Goal: Information Seeking & Learning: Find specific fact

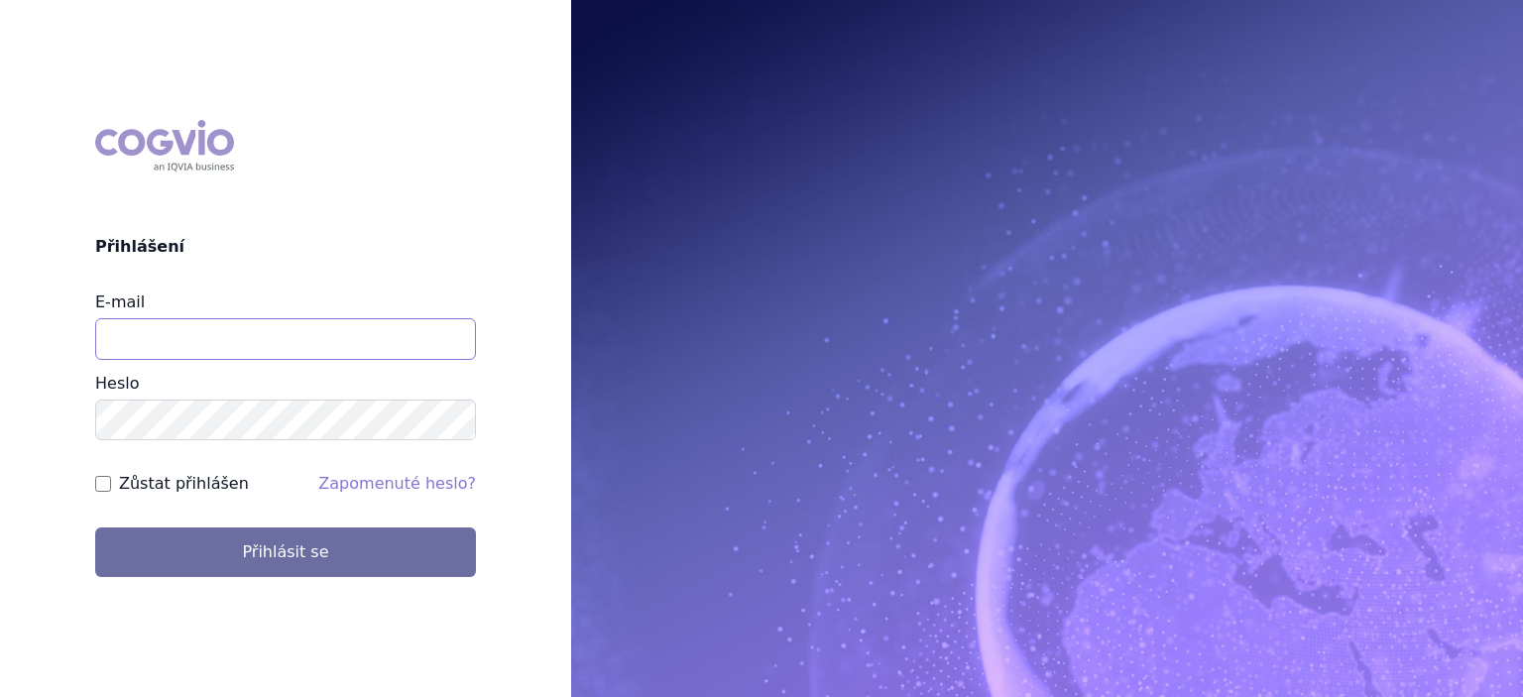
click at [379, 350] on input "E-mail" at bounding box center [285, 339] width 381 height 42
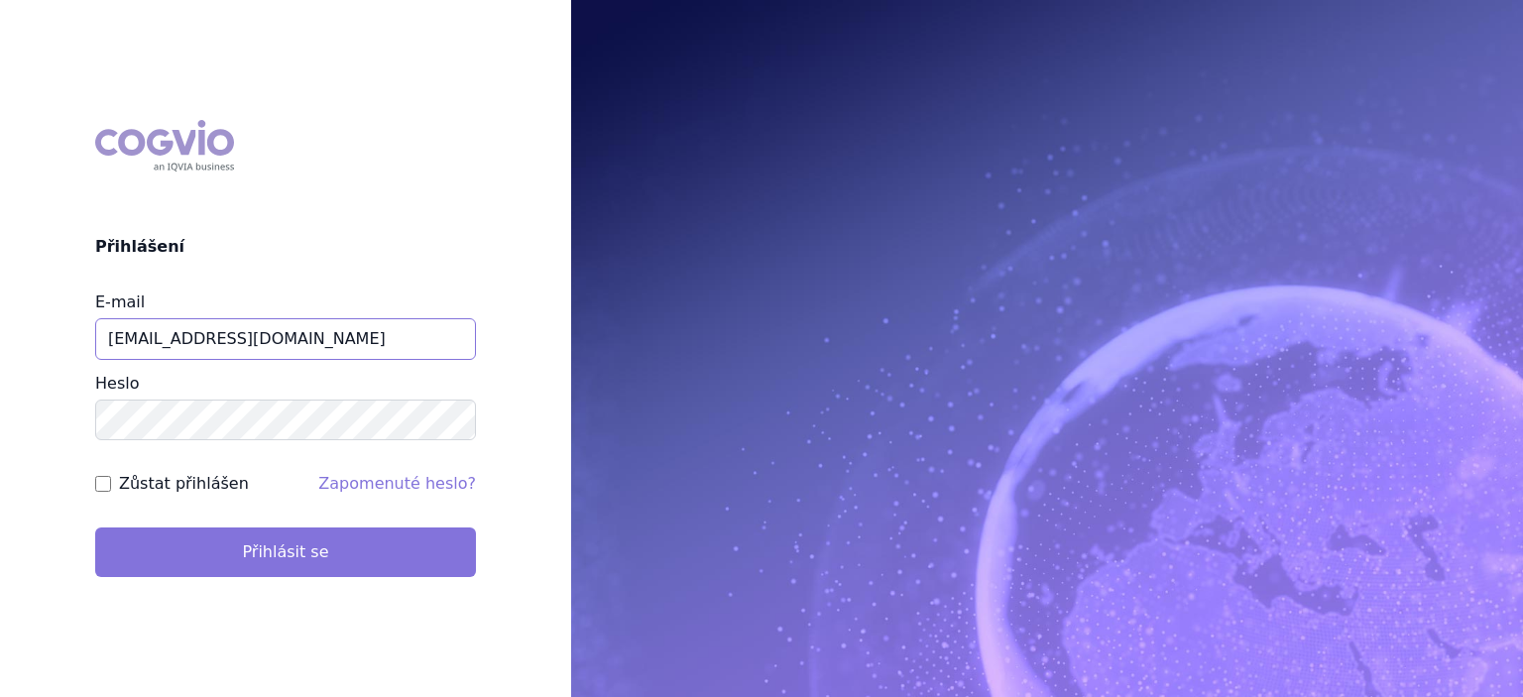
type input "[EMAIL_ADDRESS][DOMAIN_NAME]"
click at [275, 547] on button "Přihlásit se" at bounding box center [285, 553] width 381 height 50
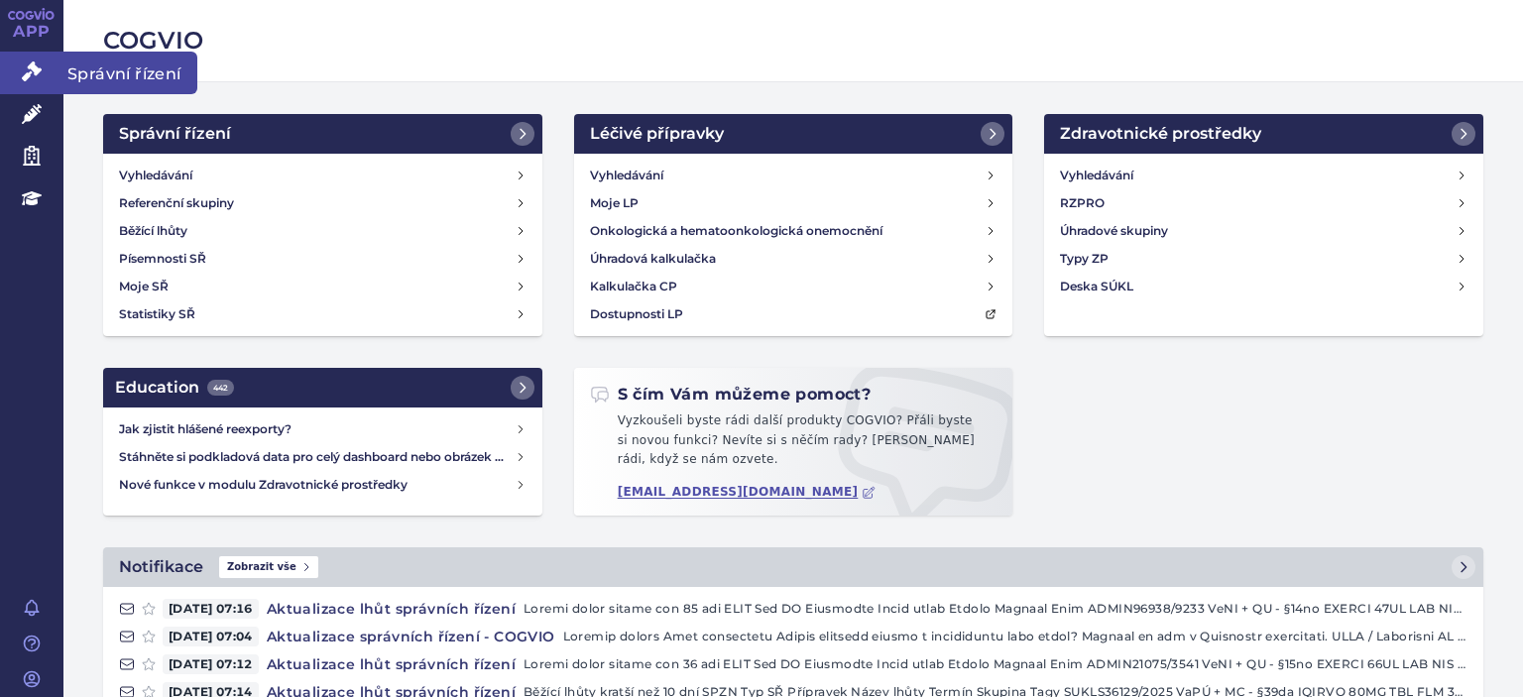
click at [30, 81] on icon at bounding box center [32, 71] width 20 height 20
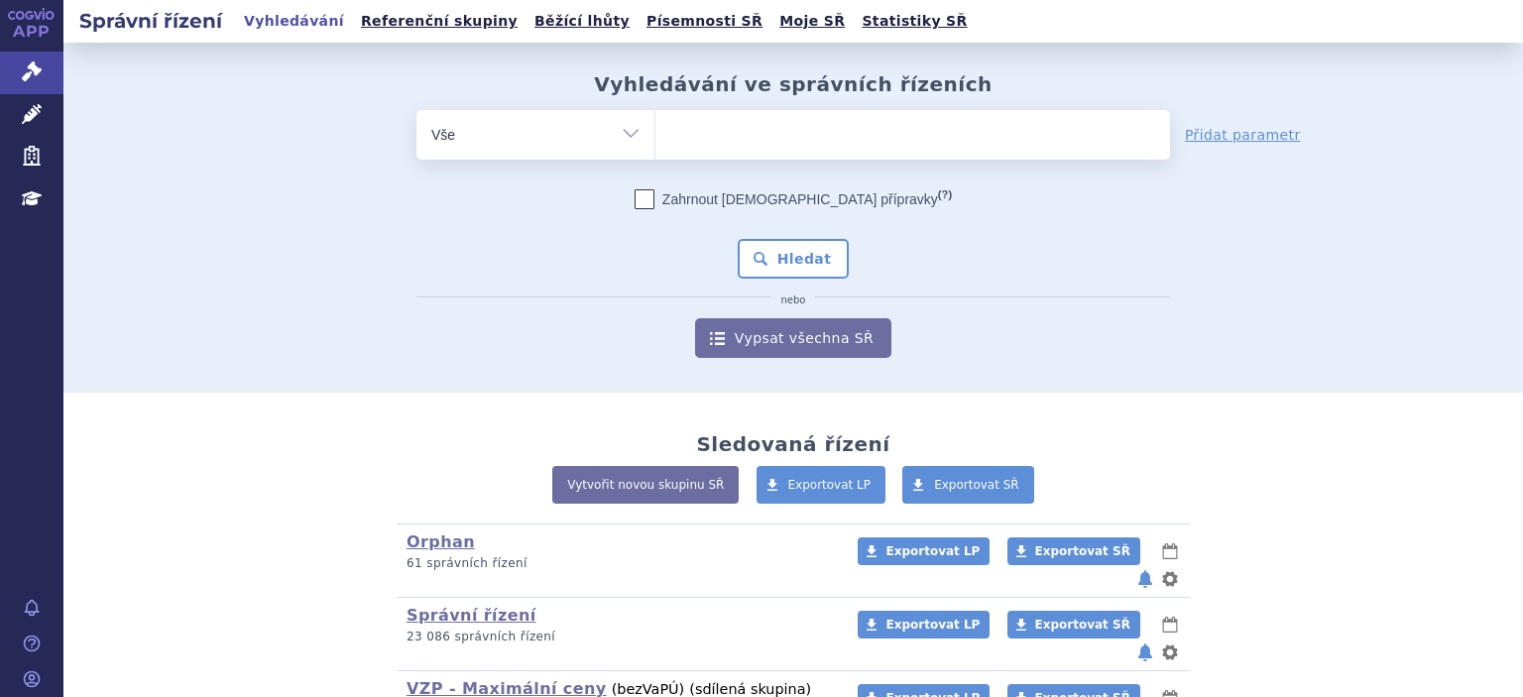
click at [760, 145] on ul at bounding box center [913, 131] width 515 height 42
click at [656, 145] on select at bounding box center [655, 134] width 1 height 50
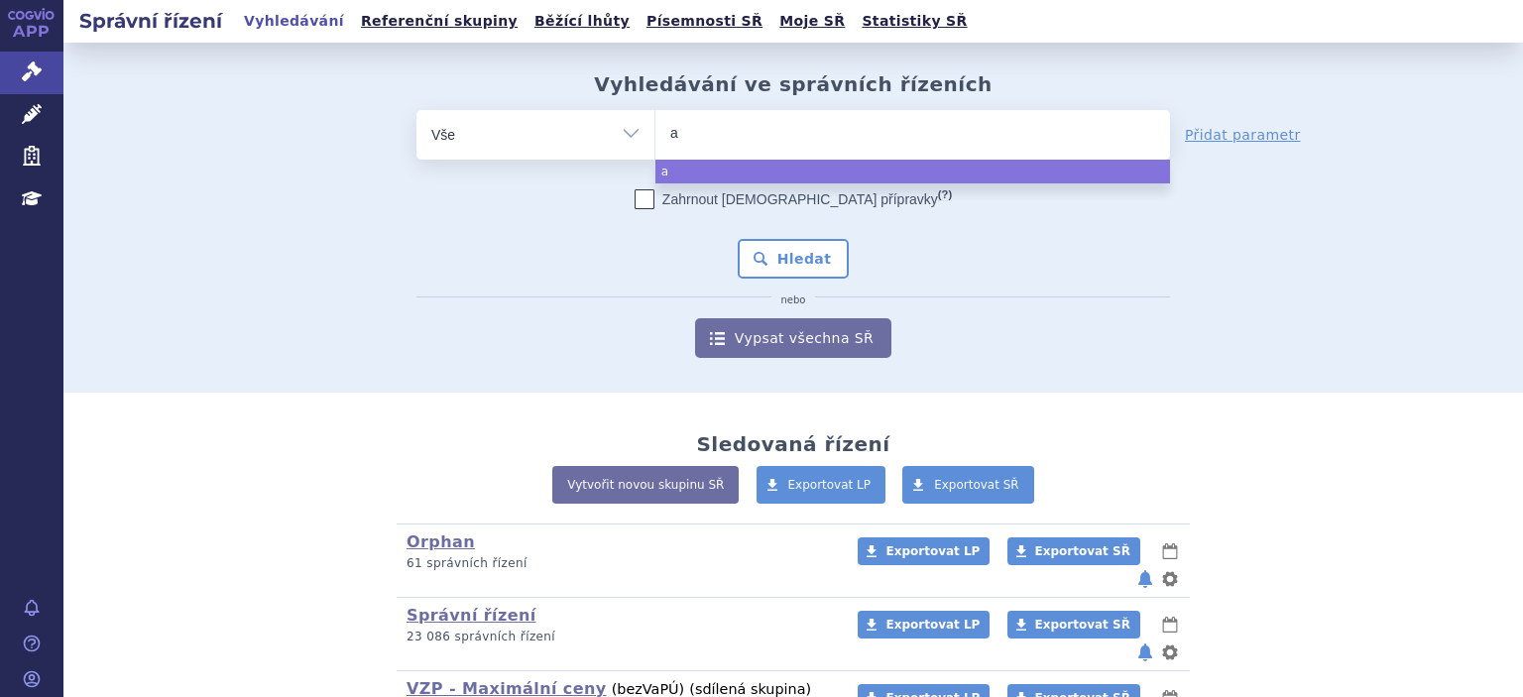
type input "ak"
type input "akan"
type input "akant"
type input "akantio"
type input "akantior"
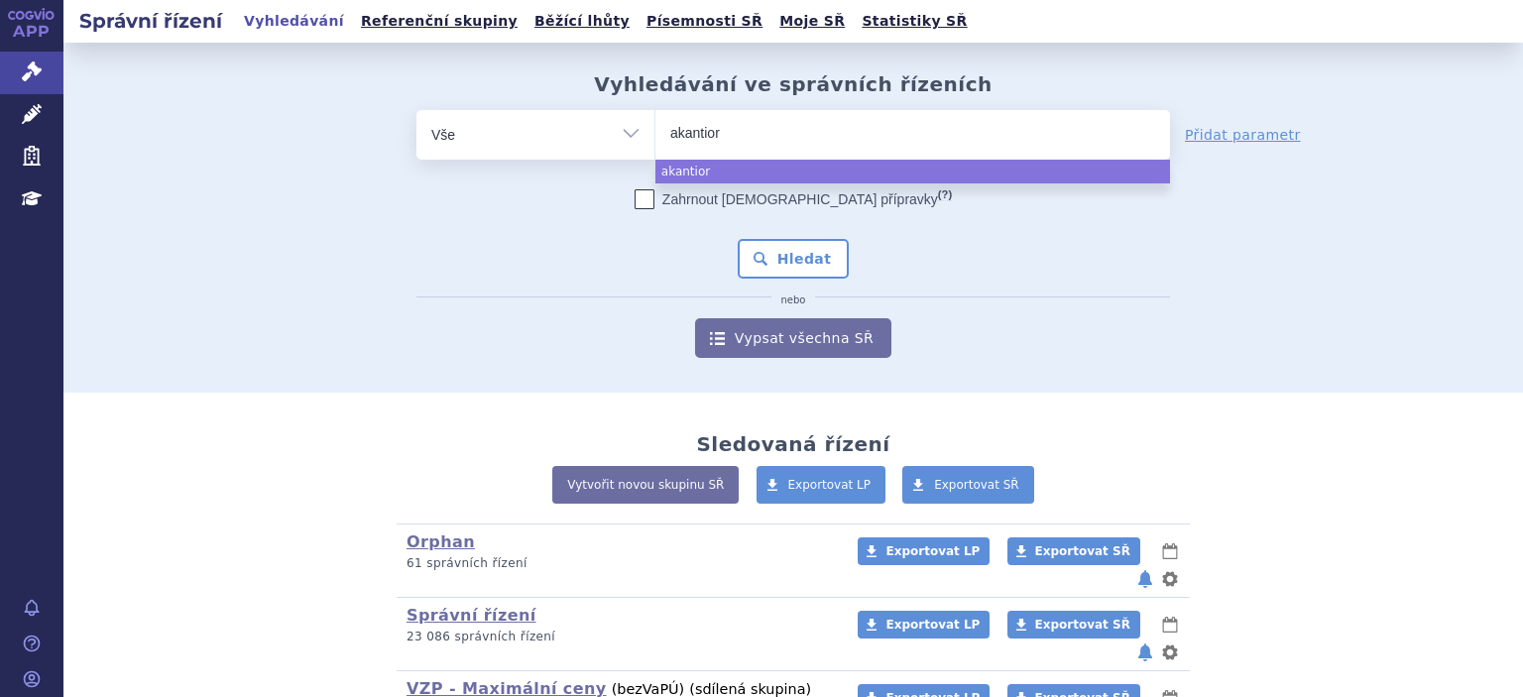
select select "akantior"
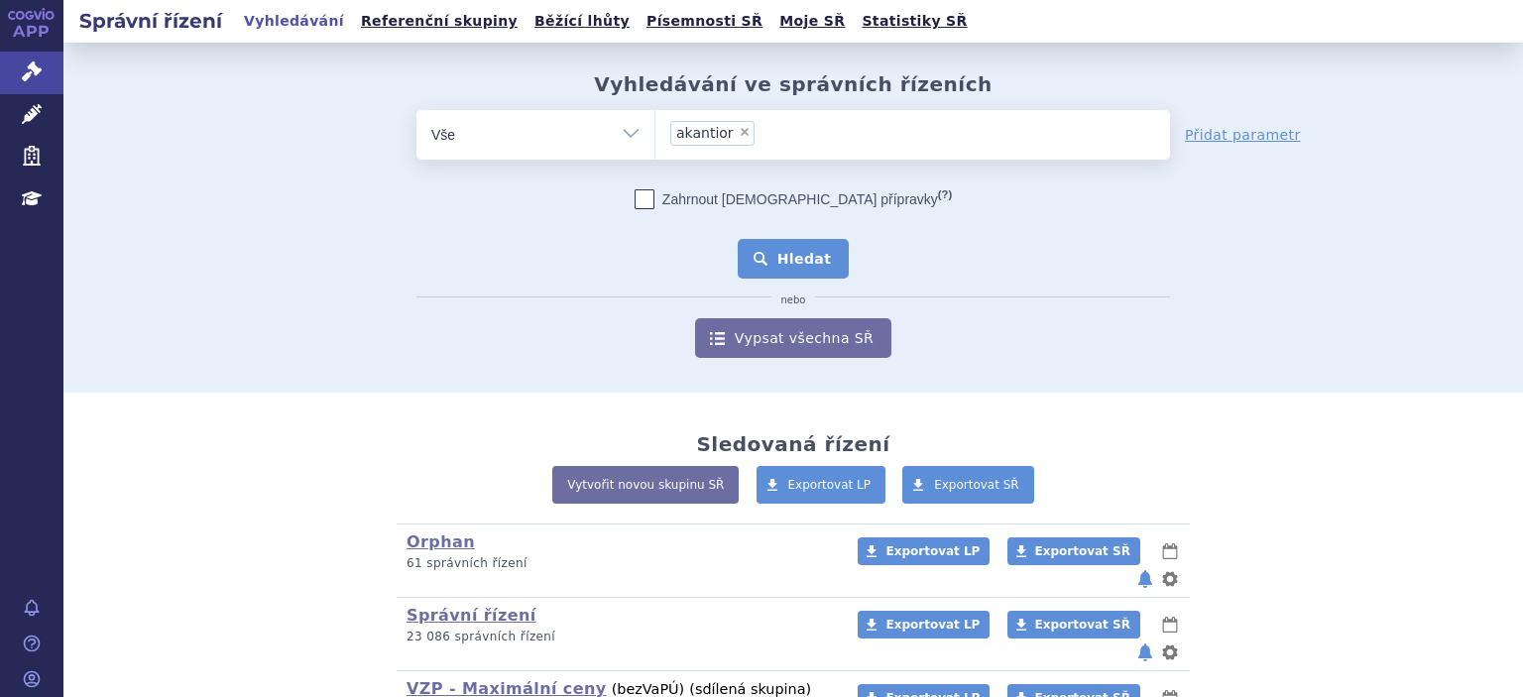
click at [783, 252] on button "Hledat" at bounding box center [794, 259] width 112 height 40
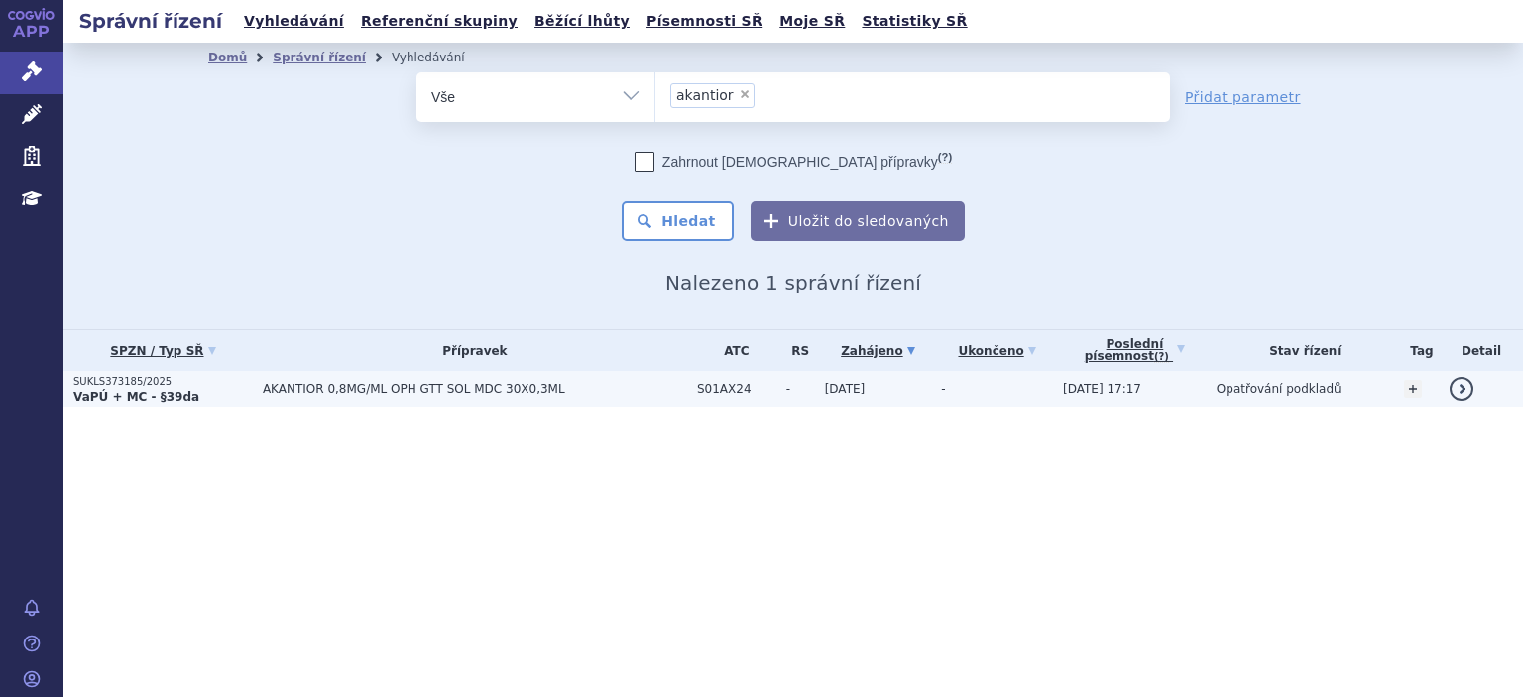
click at [145, 398] on strong "VaPÚ + MC - §39da" at bounding box center [136, 397] width 126 height 14
